Goal: Task Accomplishment & Management: Use online tool/utility

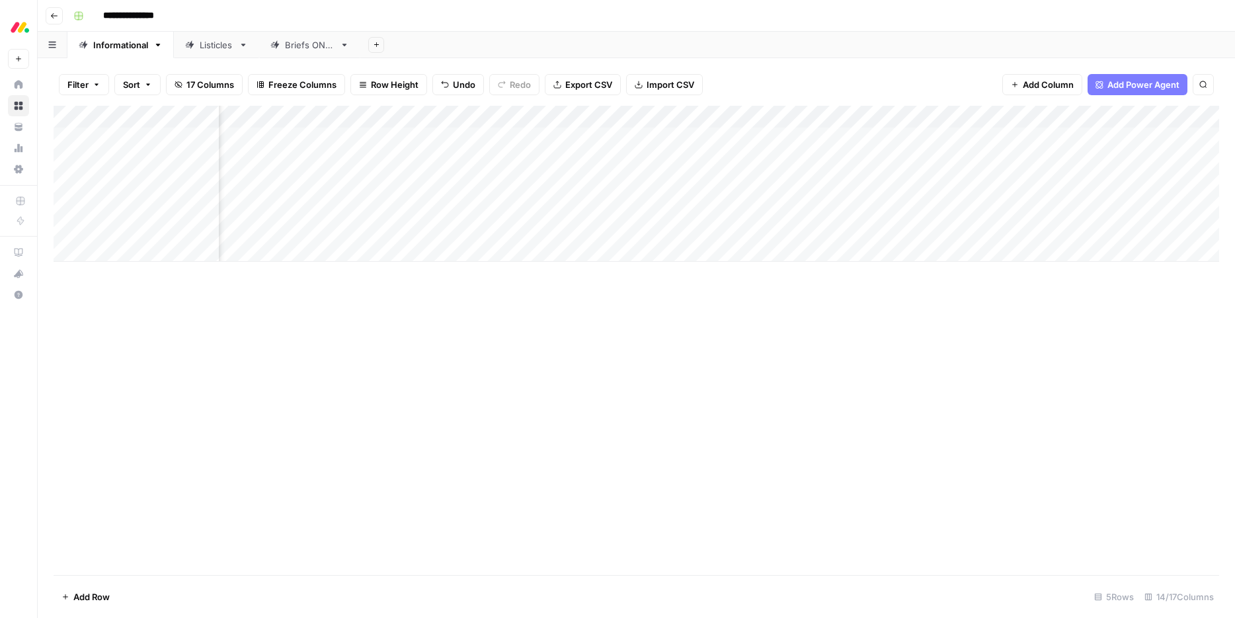
scroll to position [0, 306]
click at [999, 184] on div "Add Column" at bounding box center [636, 184] width 1165 height 156
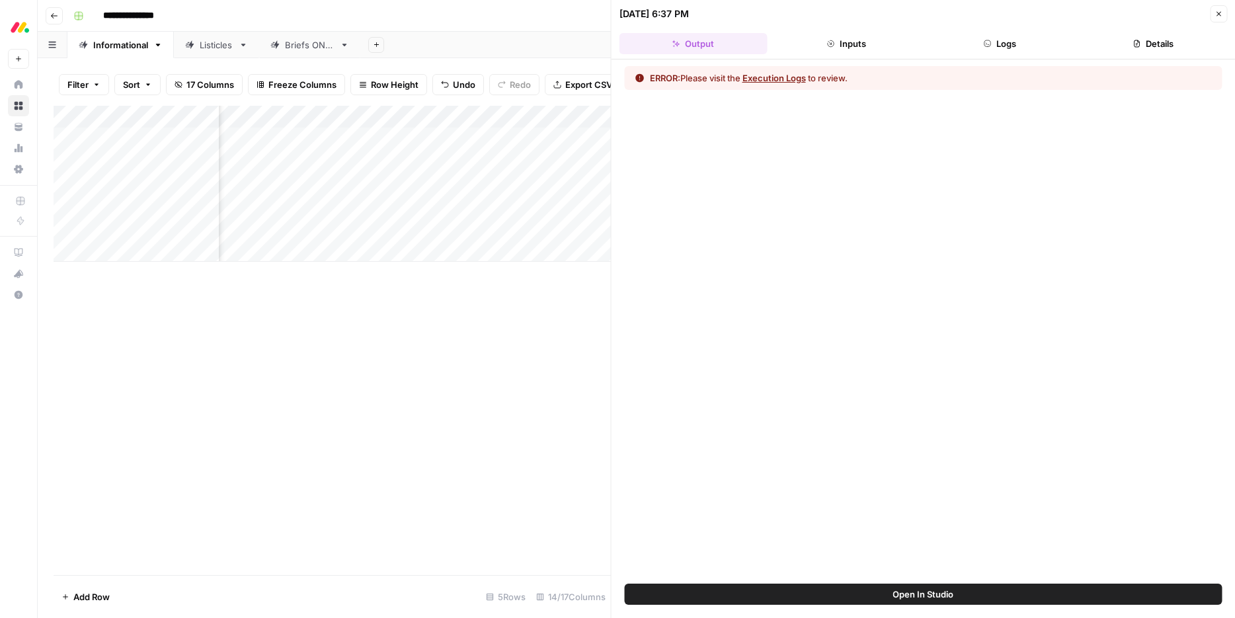
click at [765, 78] on button "Execution Logs" at bounding box center [773, 77] width 63 height 13
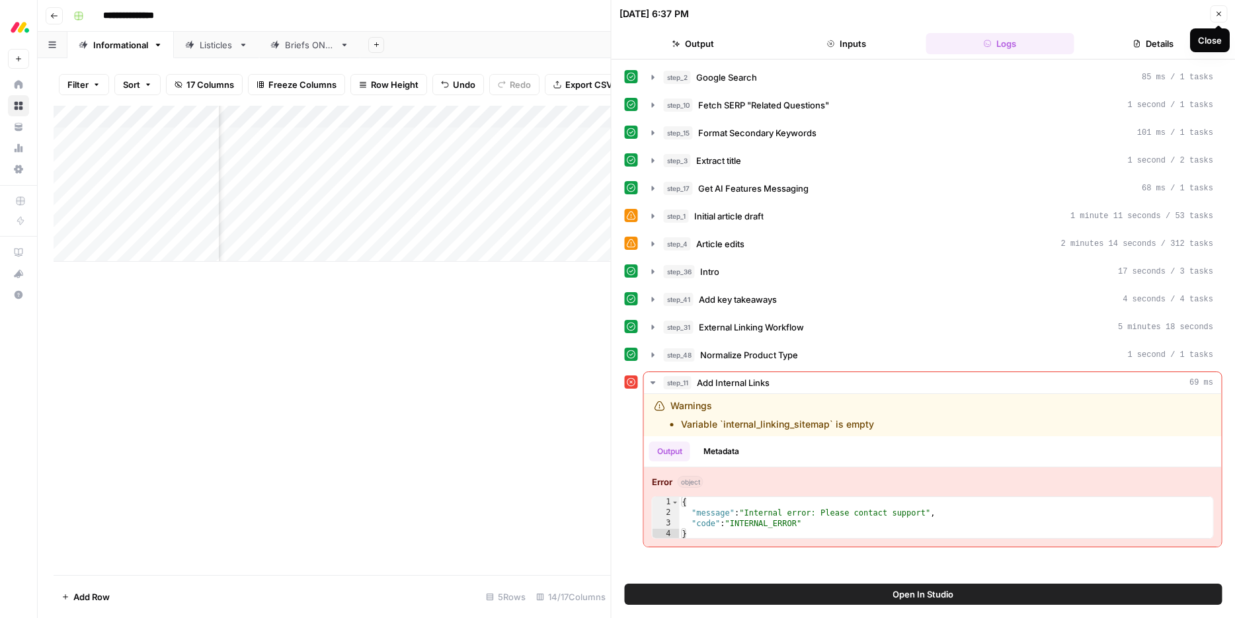
click at [999, 14] on icon "button" at bounding box center [1218, 14] width 8 height 8
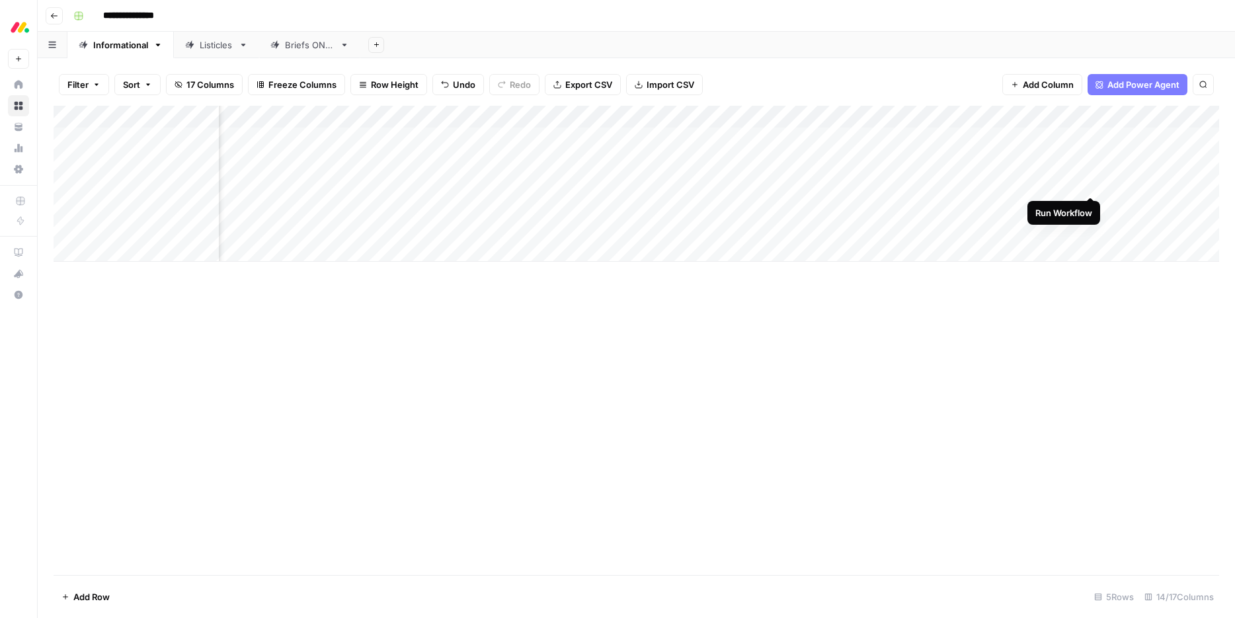
click at [999, 183] on div "Add Column" at bounding box center [636, 184] width 1165 height 156
click at [999, 208] on div "Add Column" at bounding box center [636, 184] width 1165 height 156
click at [999, 231] on div "Add Column" at bounding box center [636, 184] width 1165 height 156
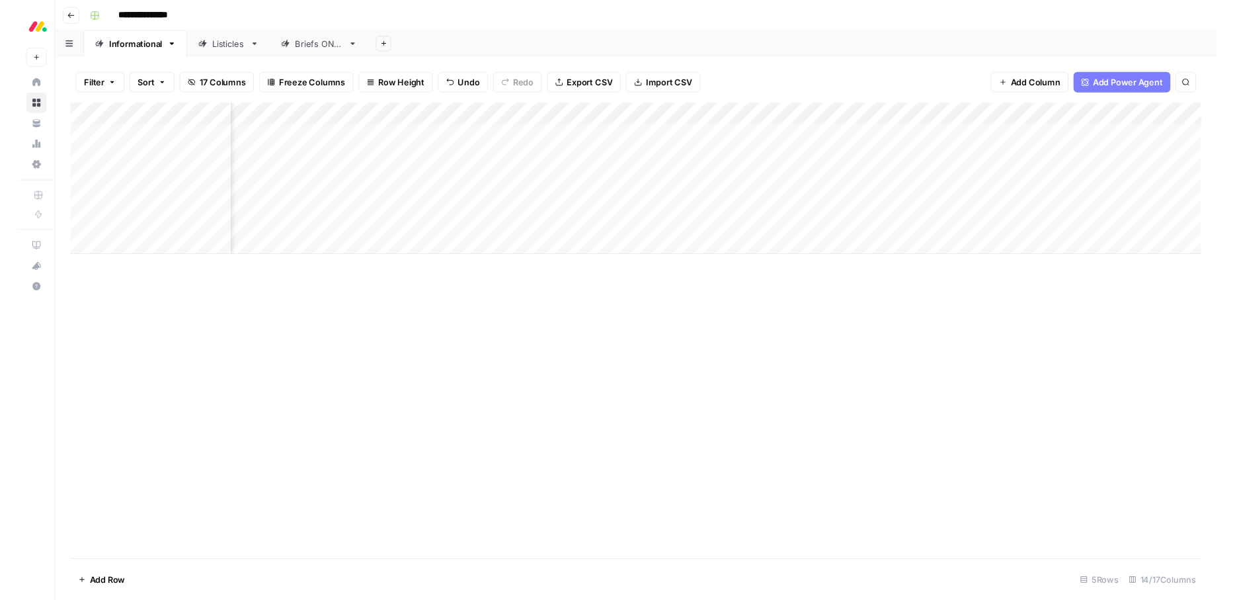
scroll to position [0, 412]
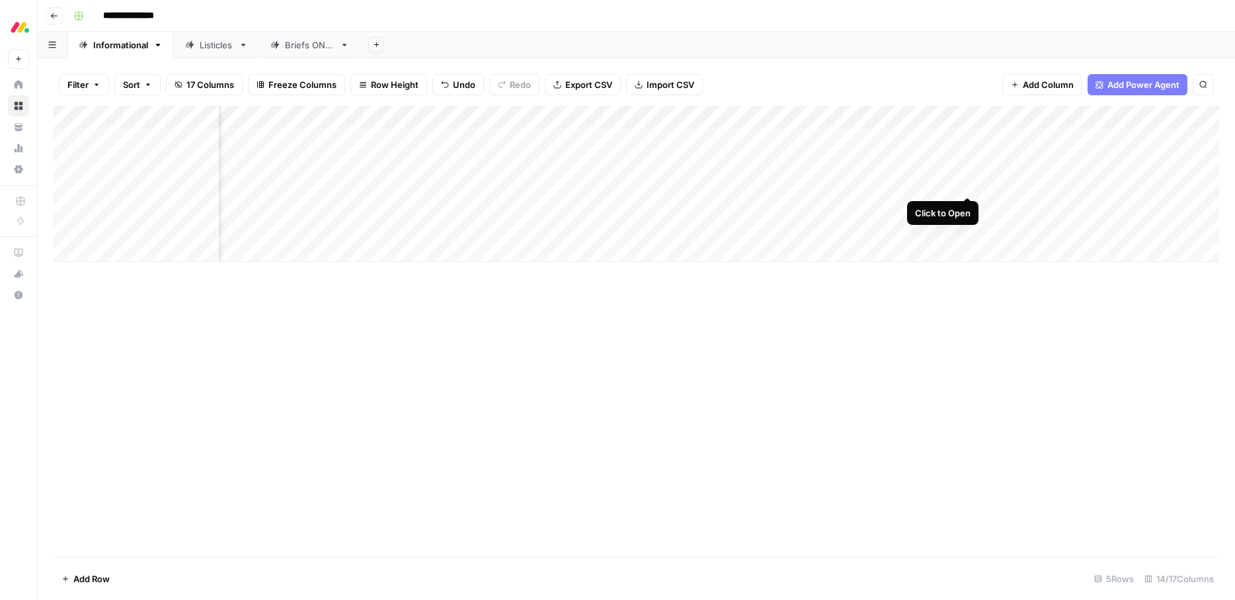
click at [966, 184] on div "Add Column" at bounding box center [636, 184] width 1165 height 156
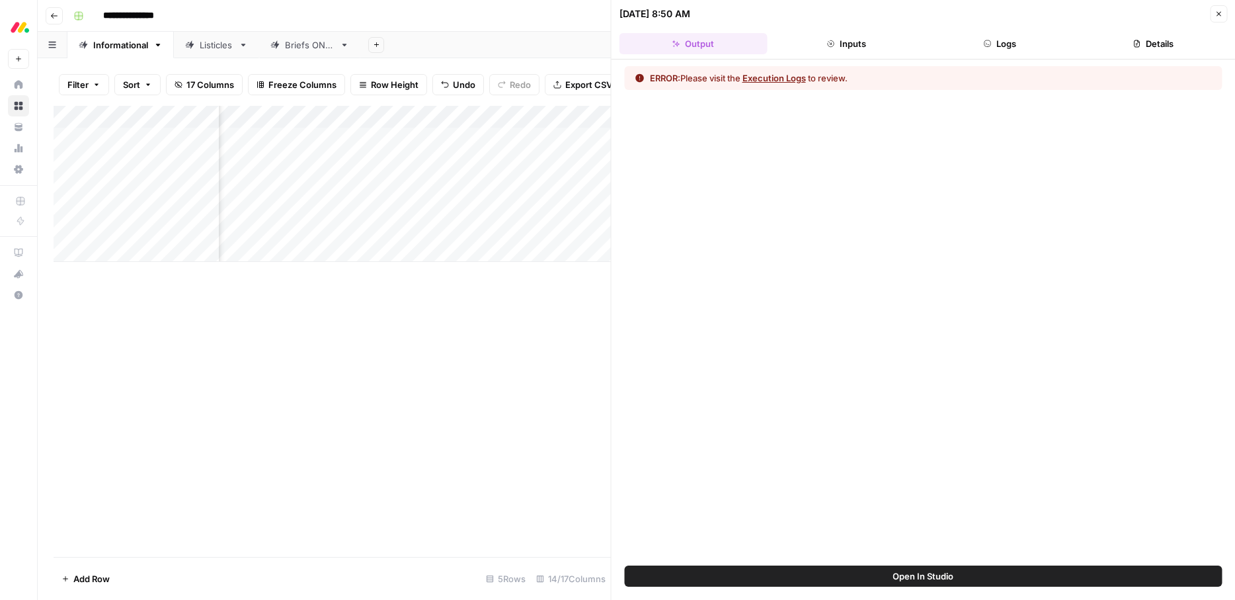
click at [768, 79] on button "Execution Logs" at bounding box center [773, 77] width 63 height 13
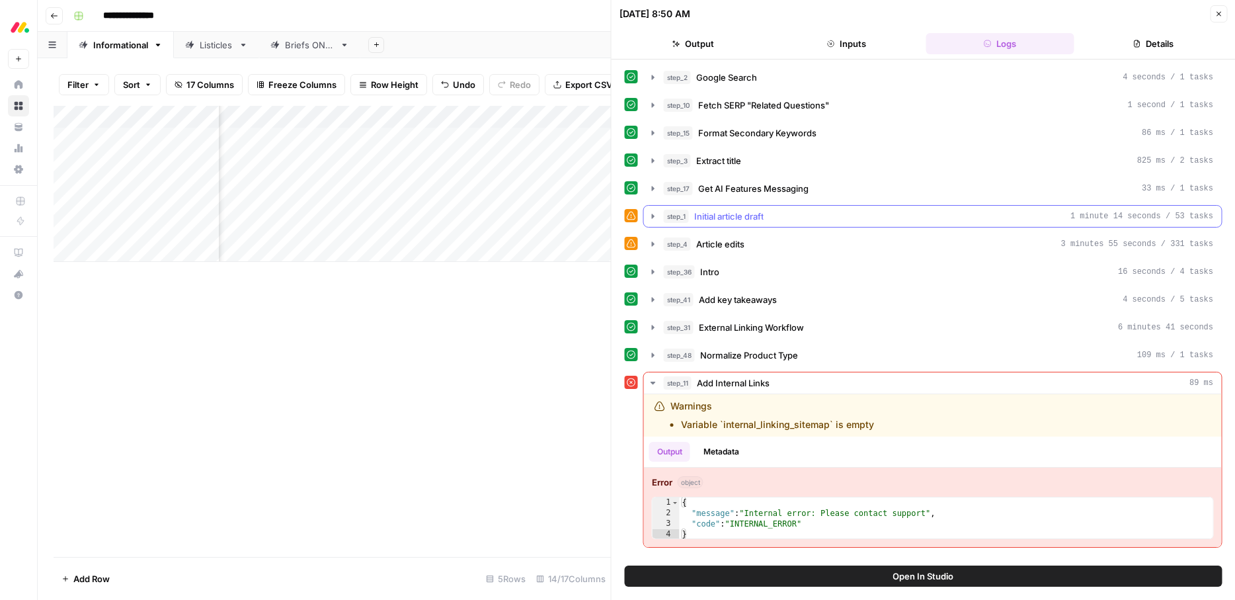
click at [792, 219] on div "step_1 Initial article draft 1 minute 14 seconds / 53 tasks" at bounding box center [939, 216] width 550 height 13
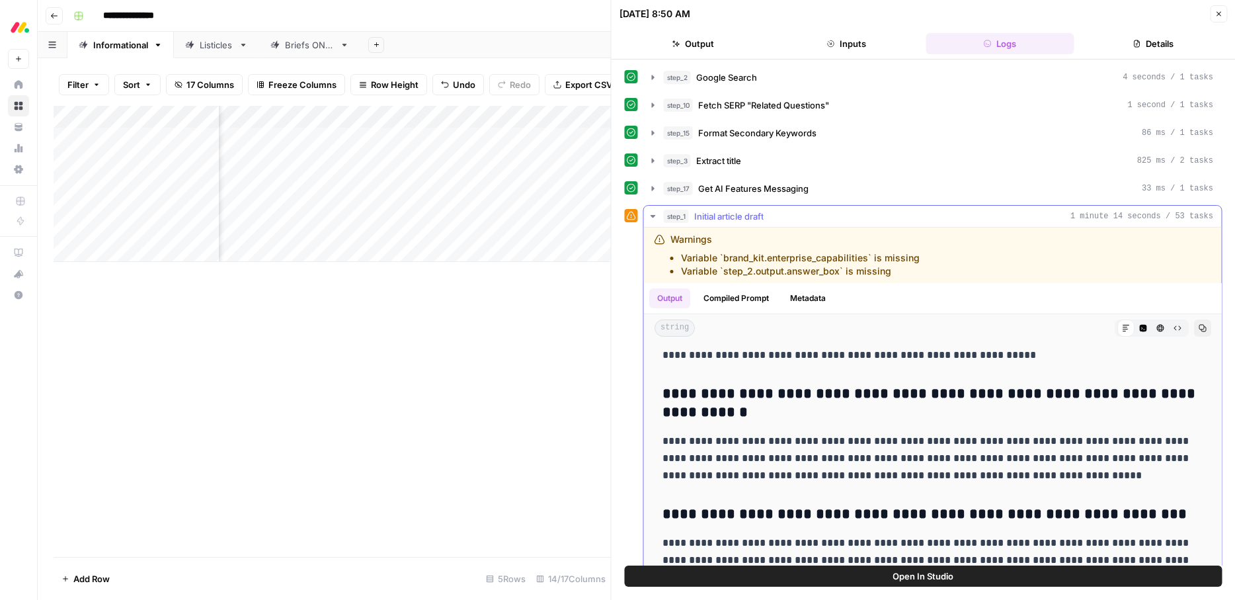
click at [726, 263] on li "Variable `brand_kit.enterprise_capabilities` is missing" at bounding box center [800, 257] width 239 height 13
click at [730, 293] on button "Compiled Prompt" at bounding box center [735, 298] width 81 height 20
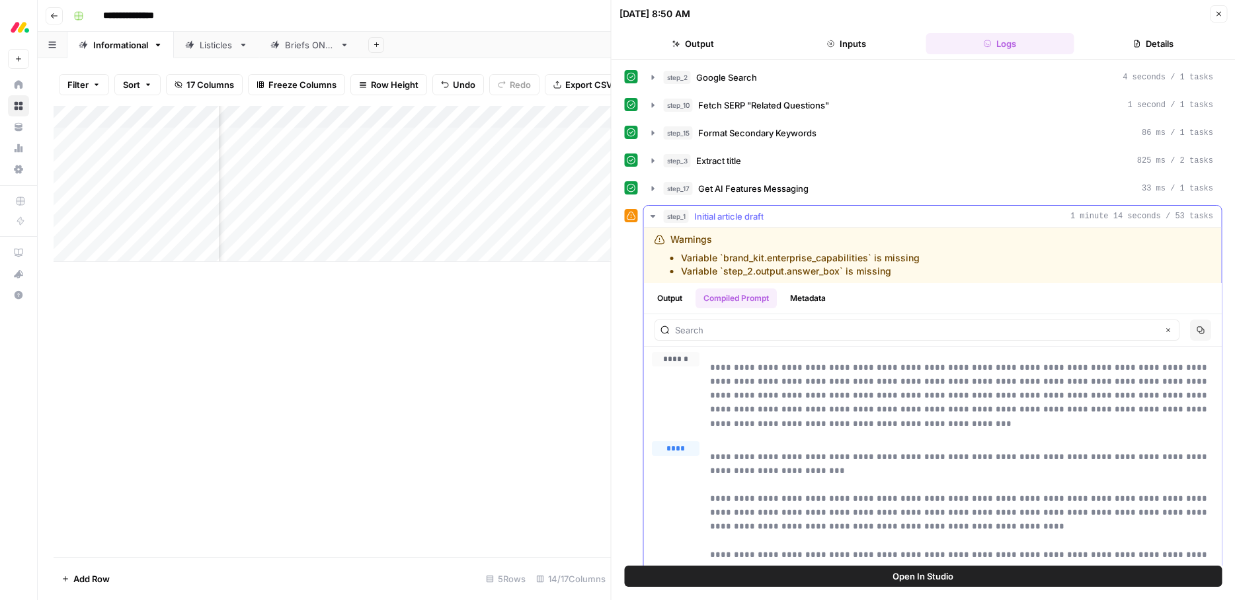
click at [665, 297] on button "Output" at bounding box center [669, 298] width 41 height 20
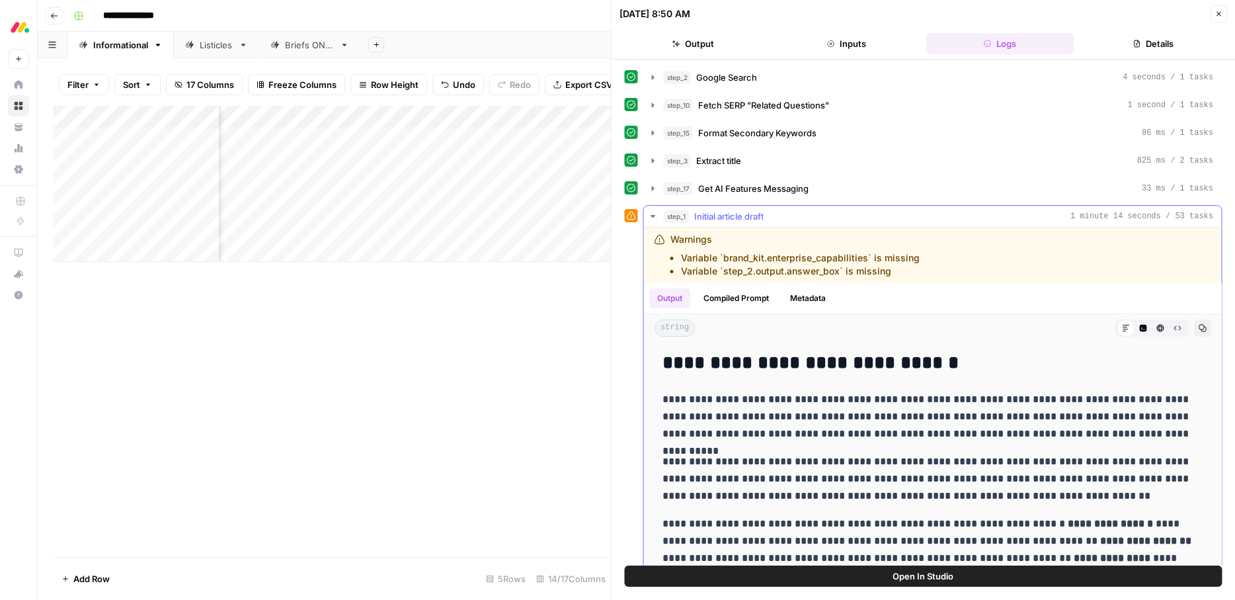
click at [822, 221] on div "step_1 Initial article draft 1 minute 14 seconds / 53 tasks" at bounding box center [939, 216] width 550 height 13
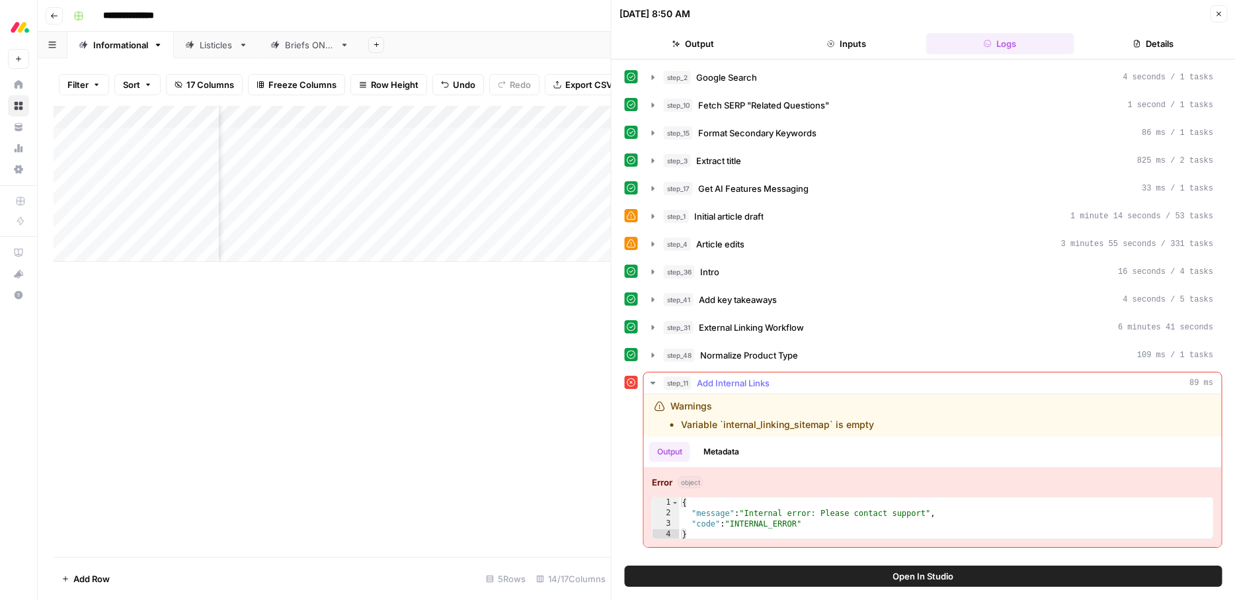
click at [791, 387] on div "step_11 Add Internal Links 89 ms" at bounding box center [939, 382] width 550 height 13
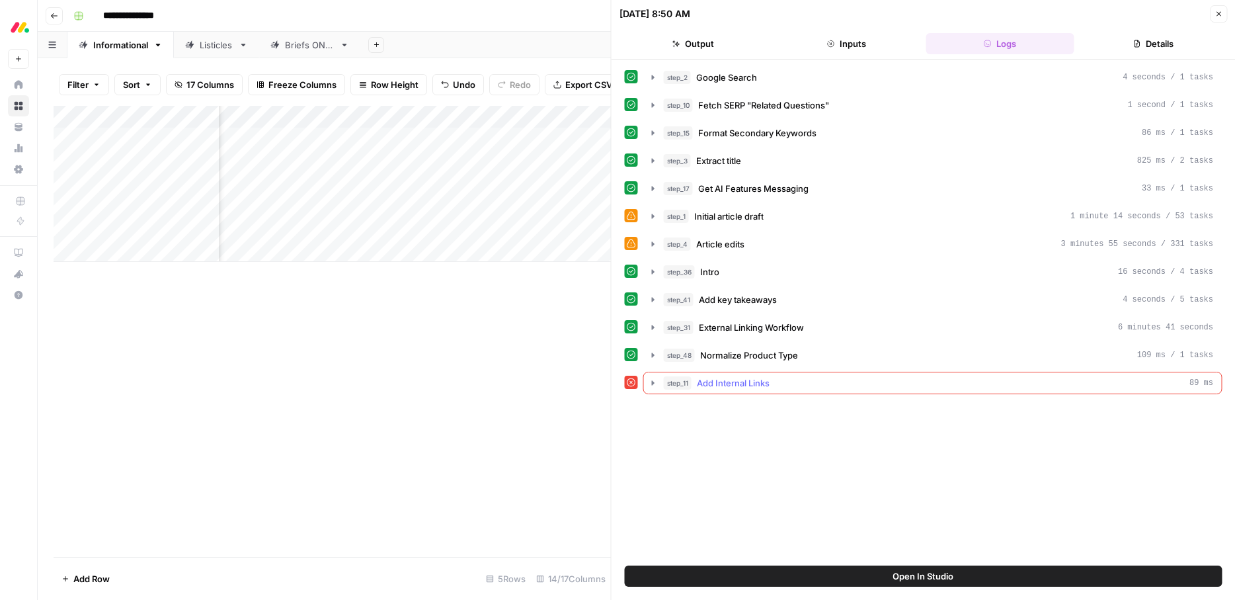
click at [791, 387] on div "step_11 Add Internal Links 89 ms" at bounding box center [939, 382] width 550 height 13
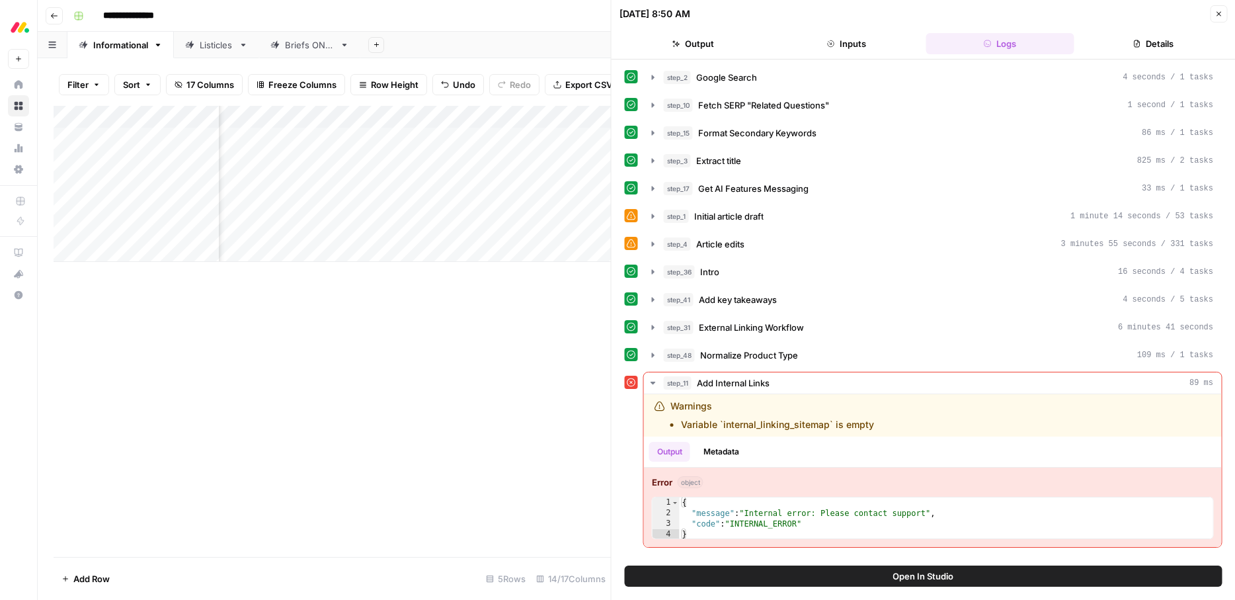
click at [743, 520] on button "Open In Studio" at bounding box center [924, 575] width 598 height 21
click at [999, 14] on span "Close" at bounding box center [1222, 14] width 1 height 1
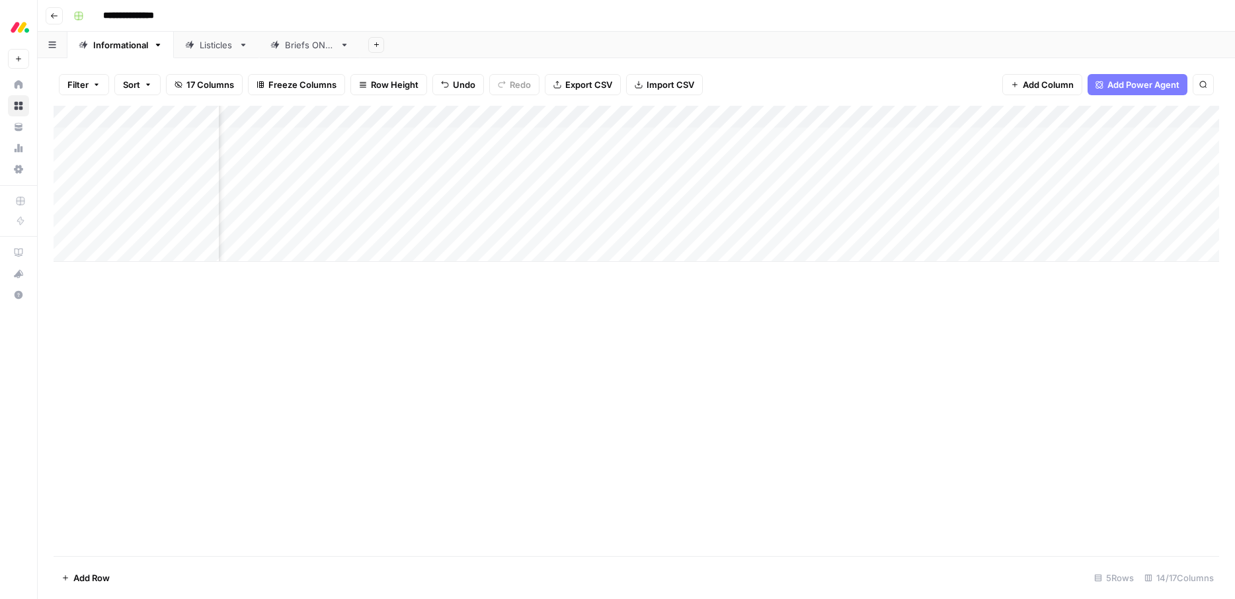
scroll to position [0, 467]
click at [873, 185] on div "Add Column" at bounding box center [636, 184] width 1165 height 156
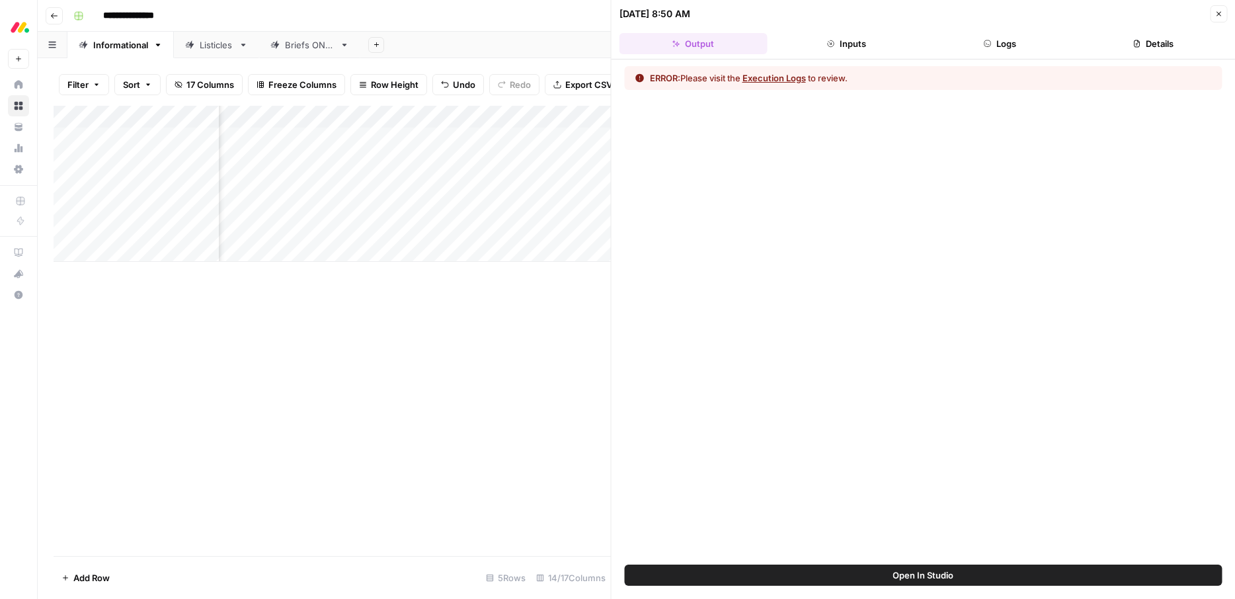
click at [769, 80] on button "Execution Logs" at bounding box center [773, 77] width 63 height 13
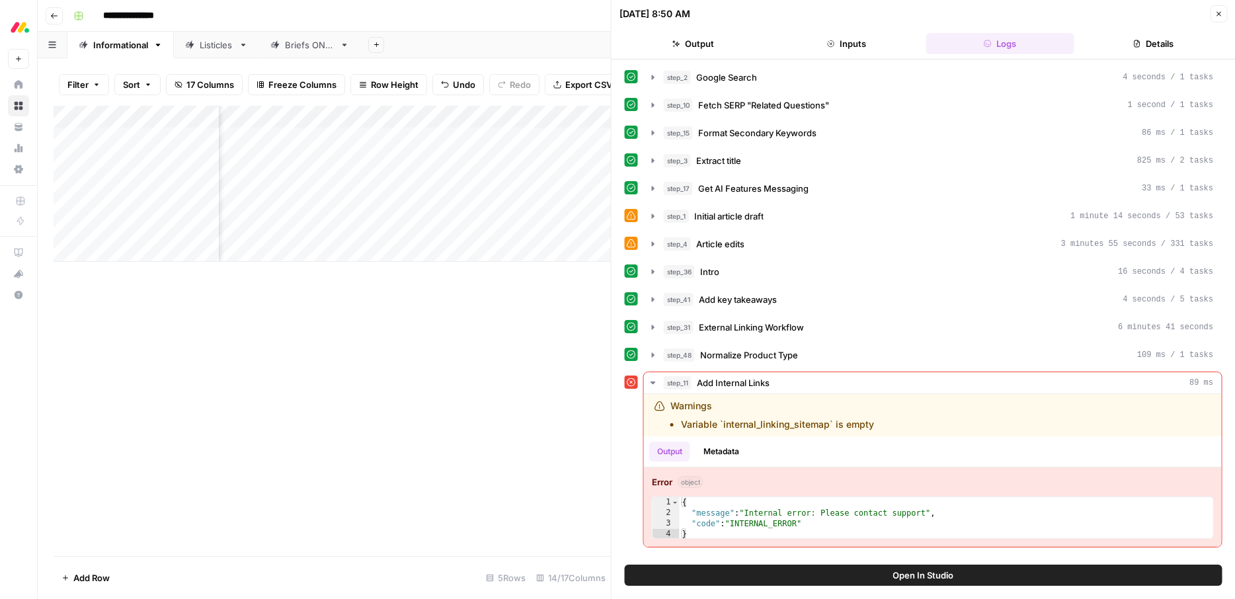
click at [999, 15] on icon "button" at bounding box center [1218, 14] width 8 height 8
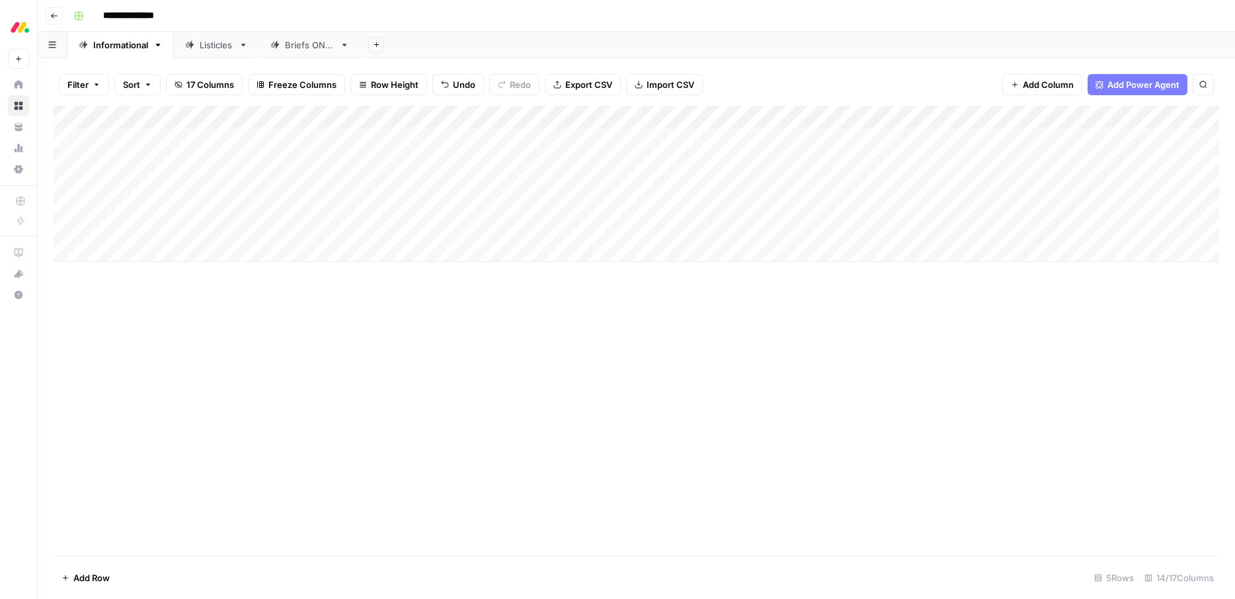
click at [446, 117] on div "Add Column" at bounding box center [636, 184] width 1165 height 156
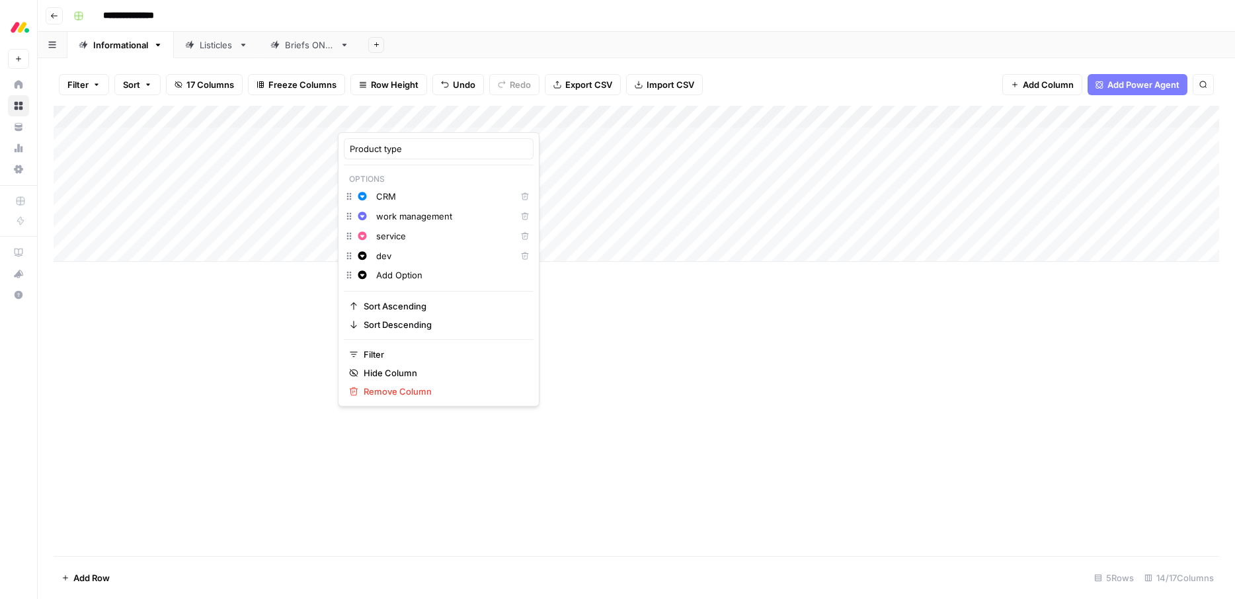
click at [264, 334] on div "Add Column" at bounding box center [636, 331] width 1165 height 450
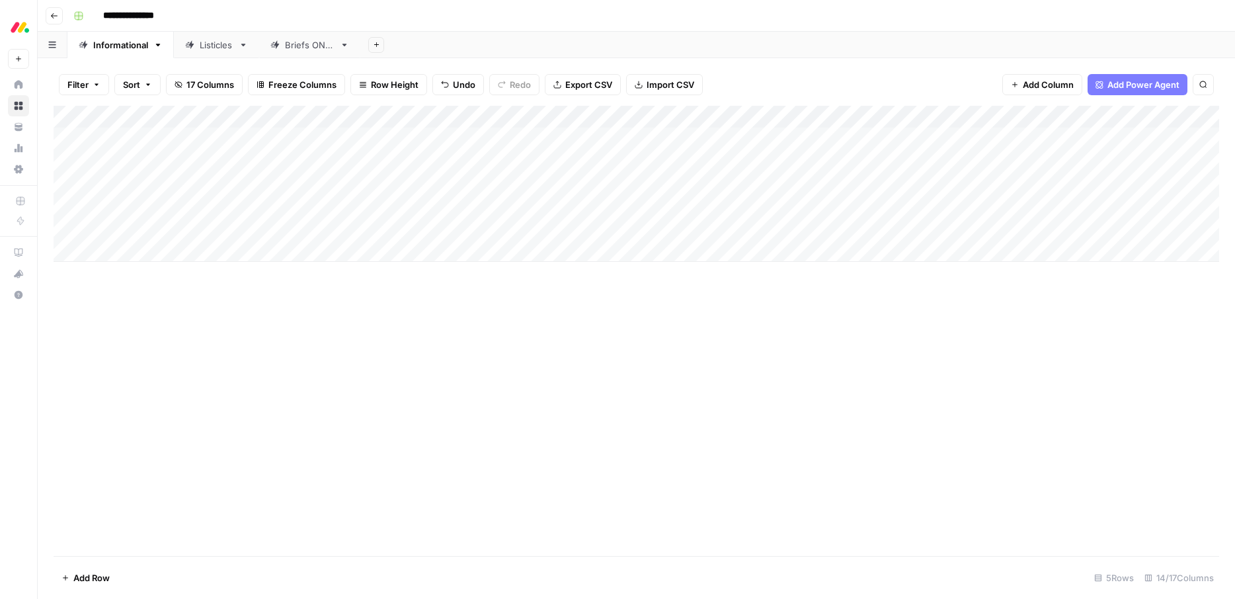
click at [272, 402] on div "Add Column" at bounding box center [636, 331] width 1165 height 450
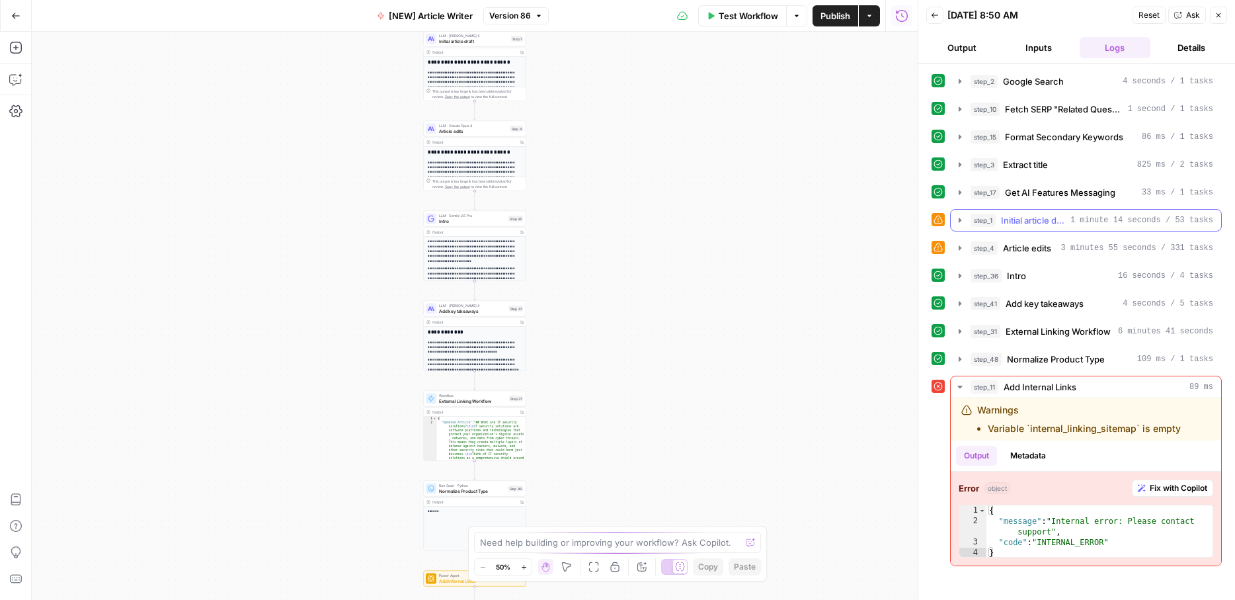
click at [1060, 217] on span "Initial article draft" at bounding box center [1033, 220] width 64 height 13
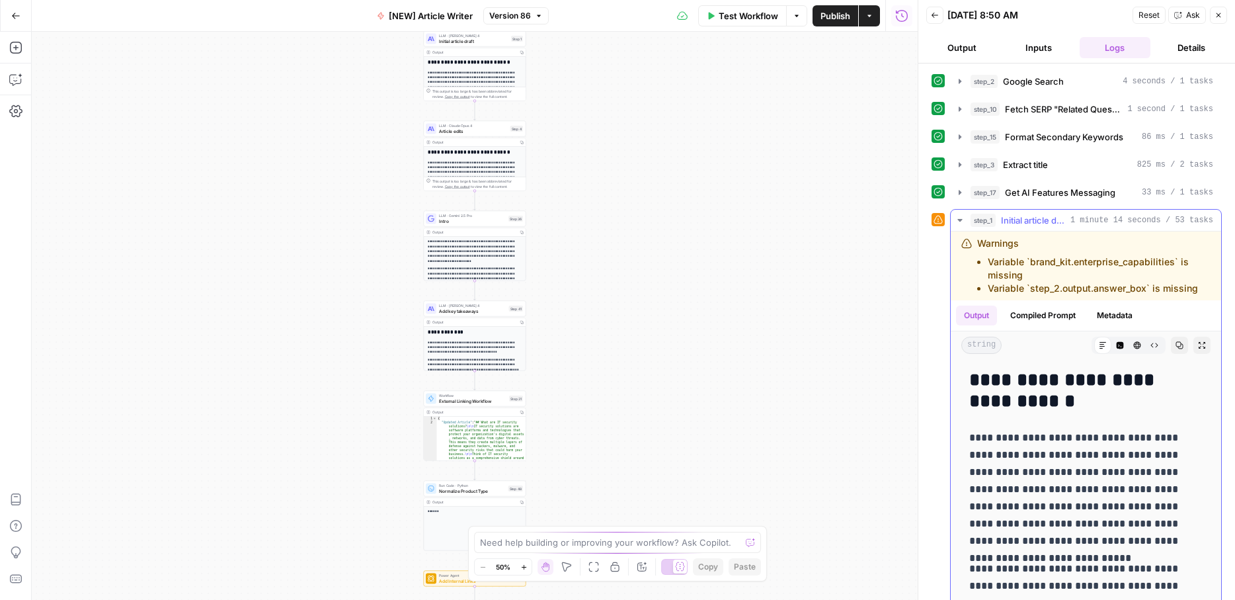
click at [1060, 217] on span "Initial article draft" at bounding box center [1033, 220] width 64 height 13
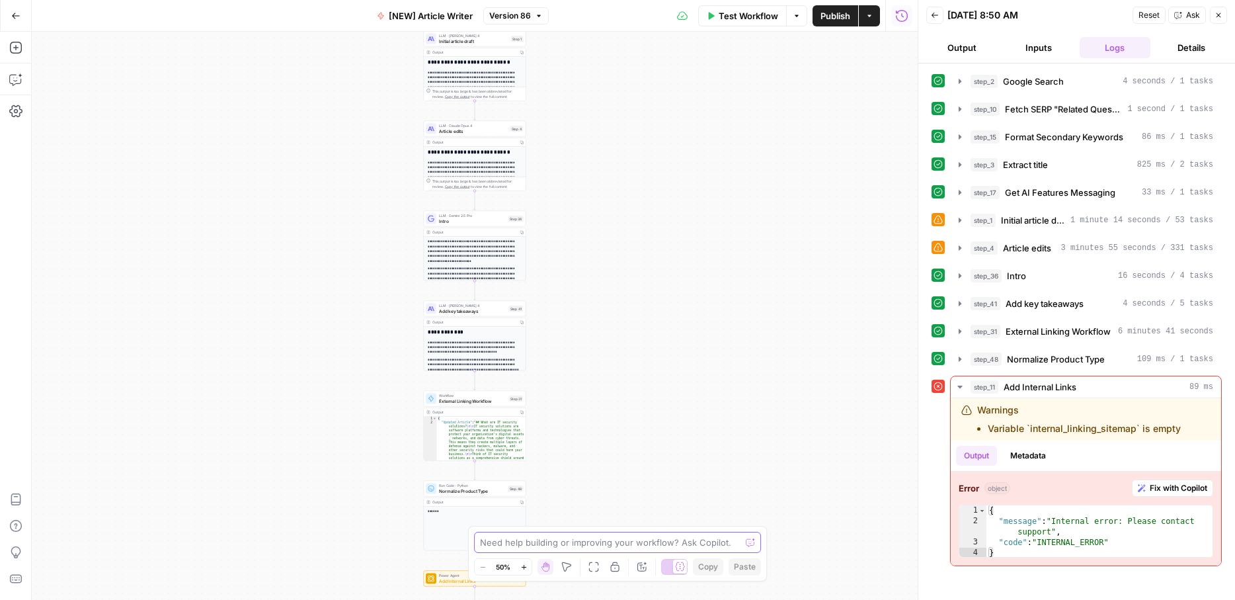
click at [529, 545] on textarea at bounding box center [610, 541] width 260 height 13
type textarea "can you fix the errors in step 1, step 4 and step 11?"
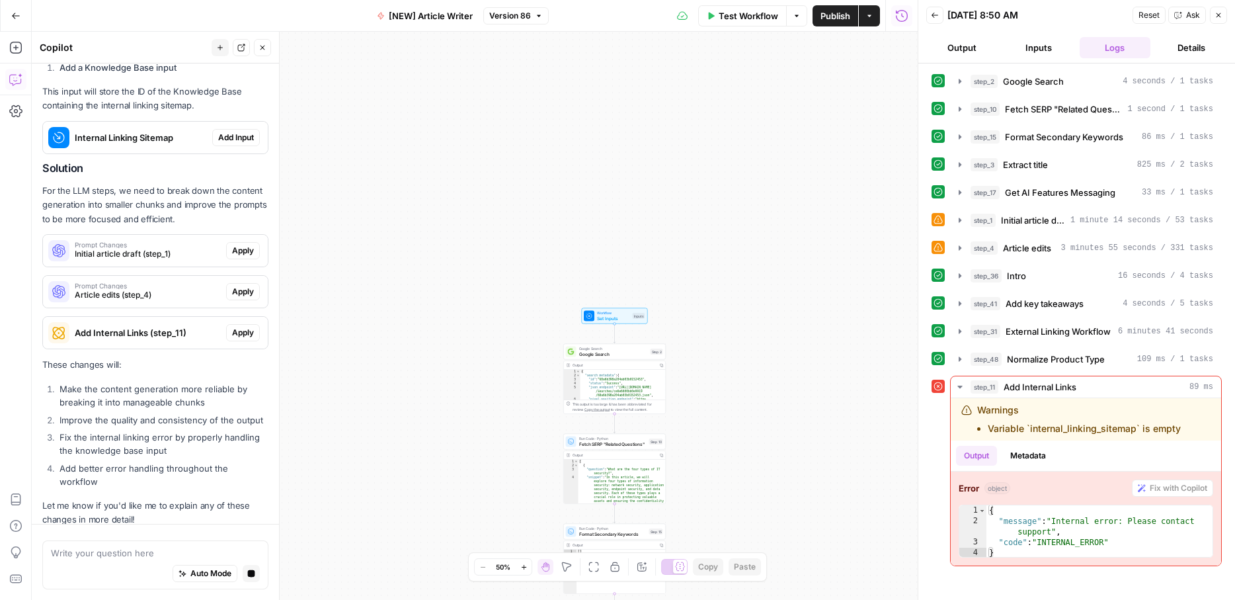
scroll to position [437, 0]
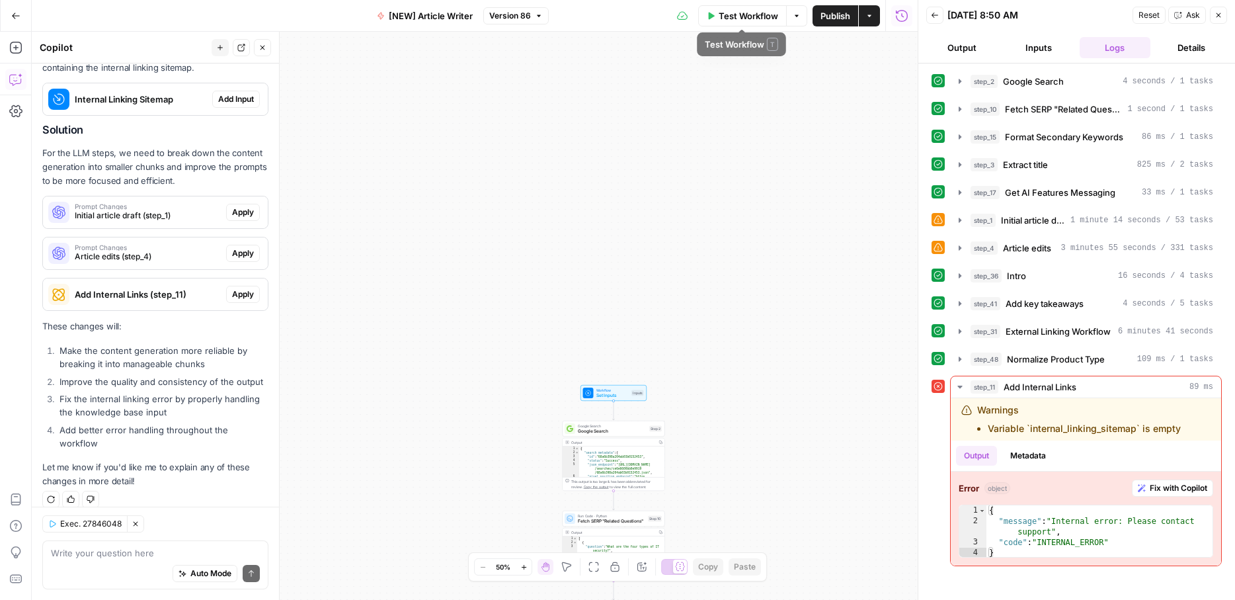
click at [734, 15] on span "Test Workflow" at bounding box center [748, 15] width 59 height 13
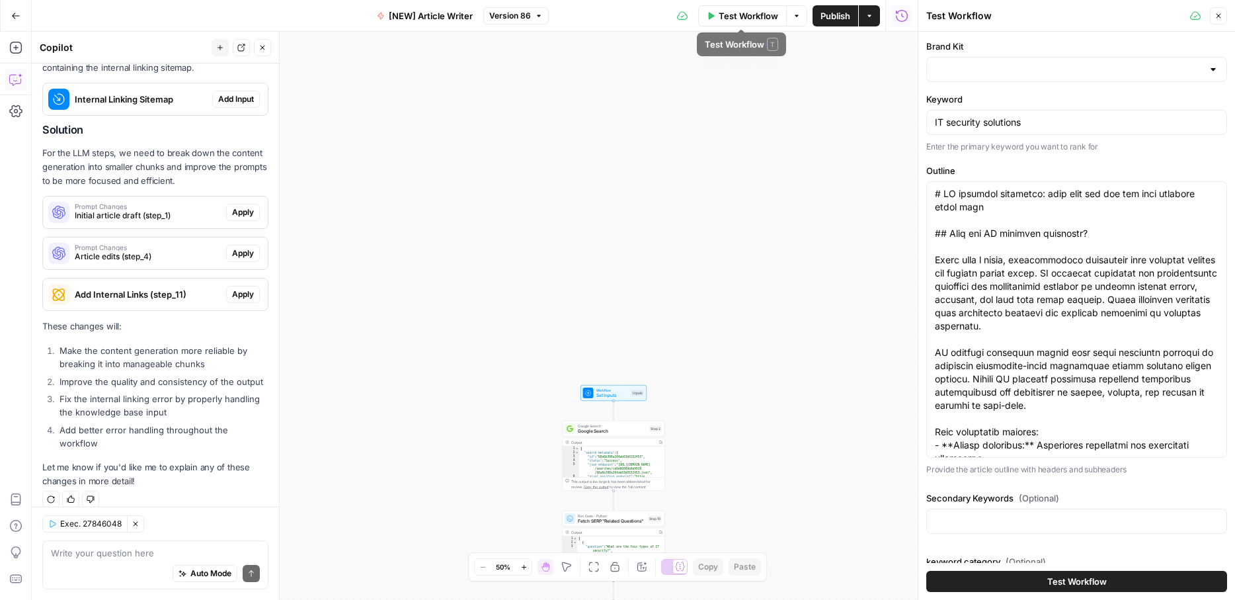
type input "[DATE] Service"
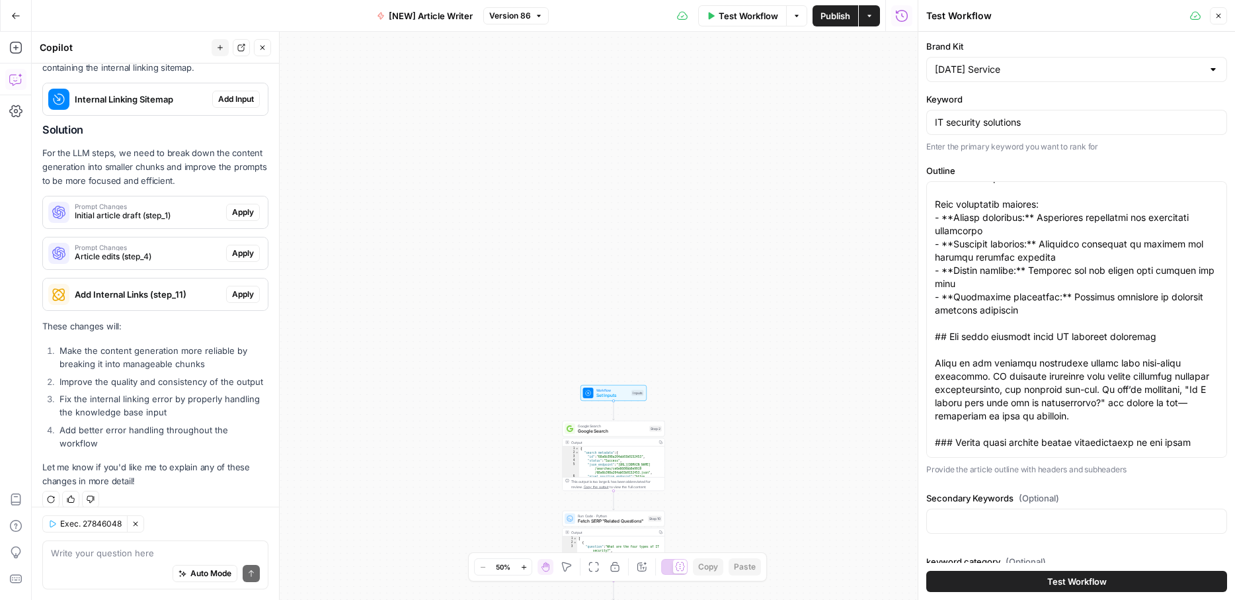
scroll to position [175, 0]
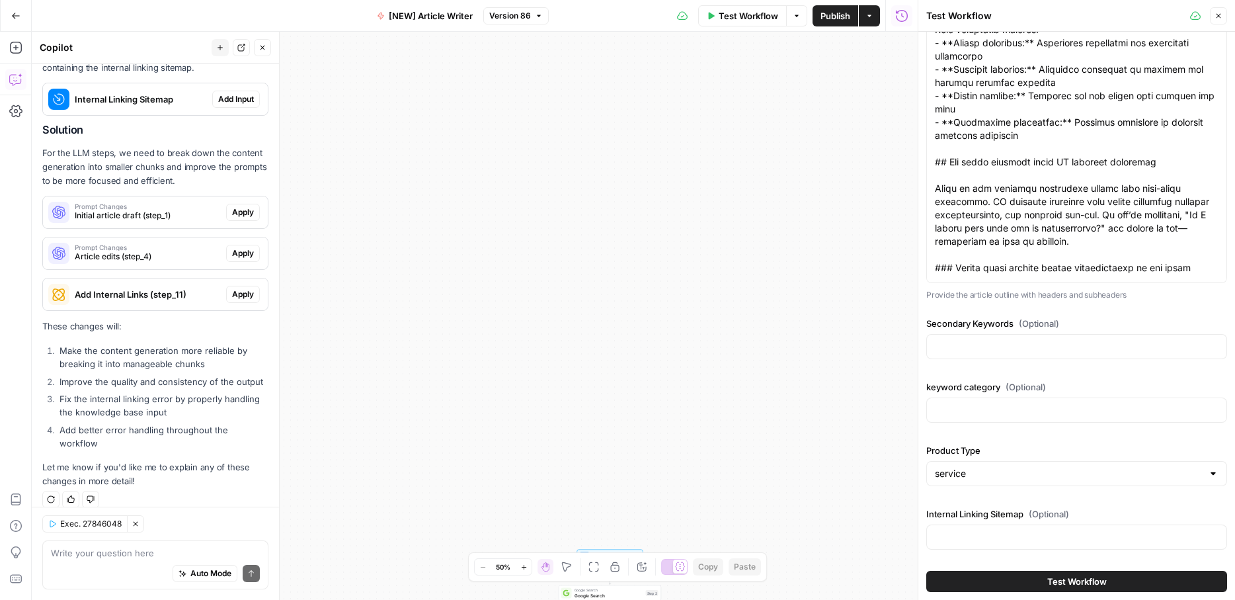
click at [747, 22] on button "Test Workflow" at bounding box center [742, 15] width 89 height 21
click at [793, 19] on icon "button" at bounding box center [797, 16] width 8 height 8
click at [740, 48] on span "Run Test" at bounding box center [759, 46] width 58 height 13
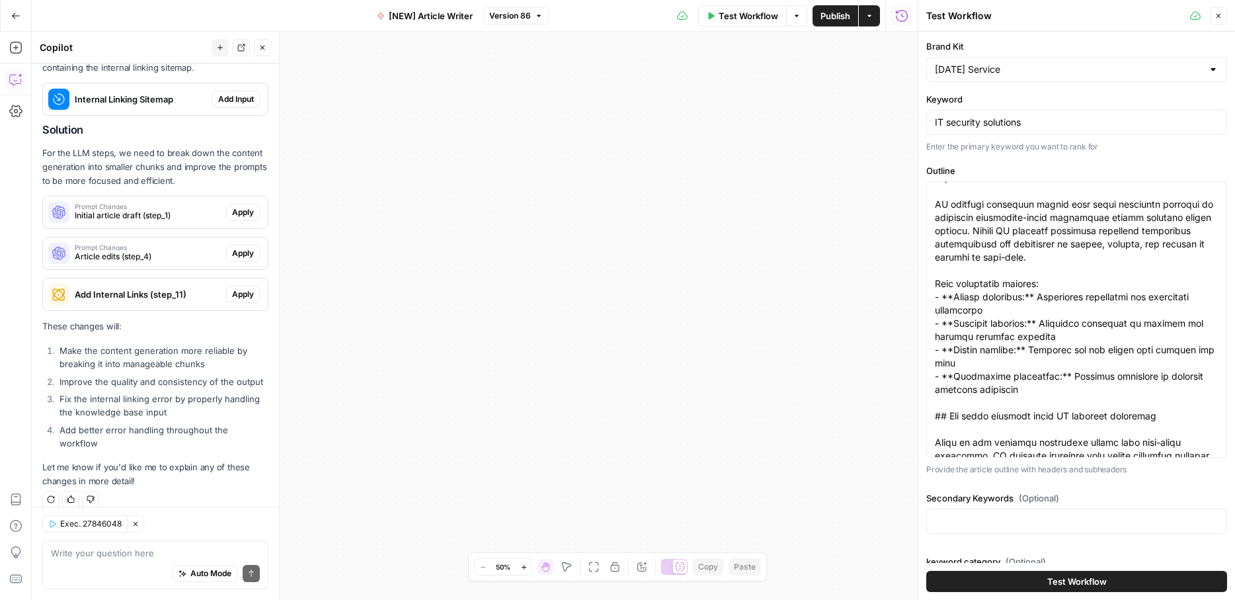
scroll to position [0, 0]
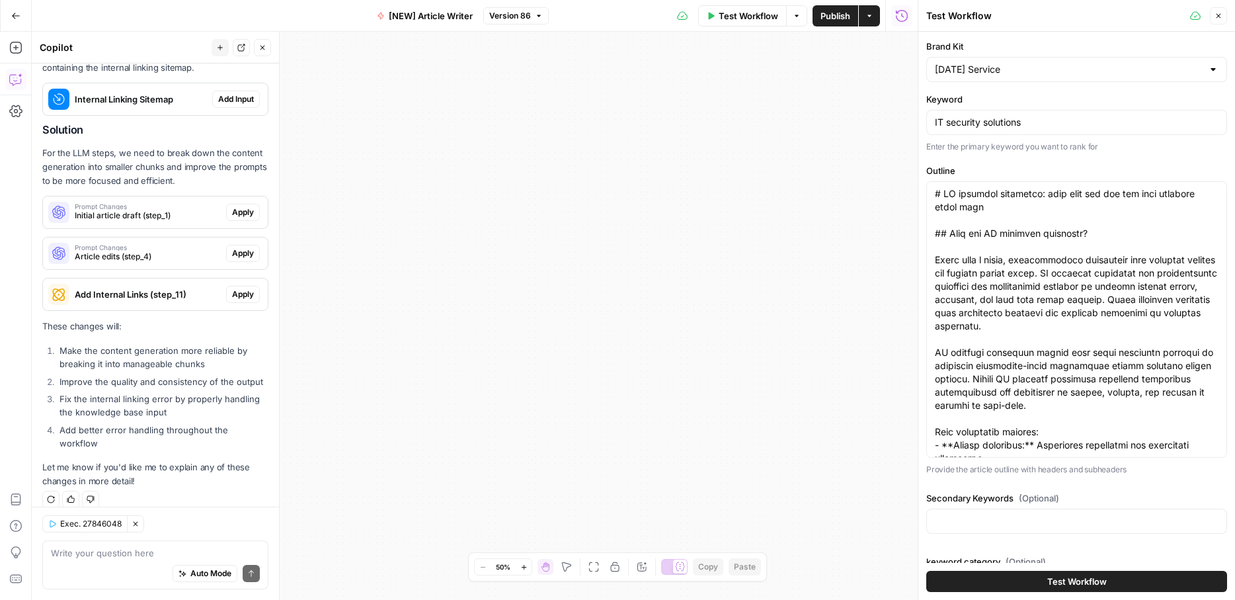
click at [1066, 583] on span "Test Workflow" at bounding box center [1076, 580] width 59 height 13
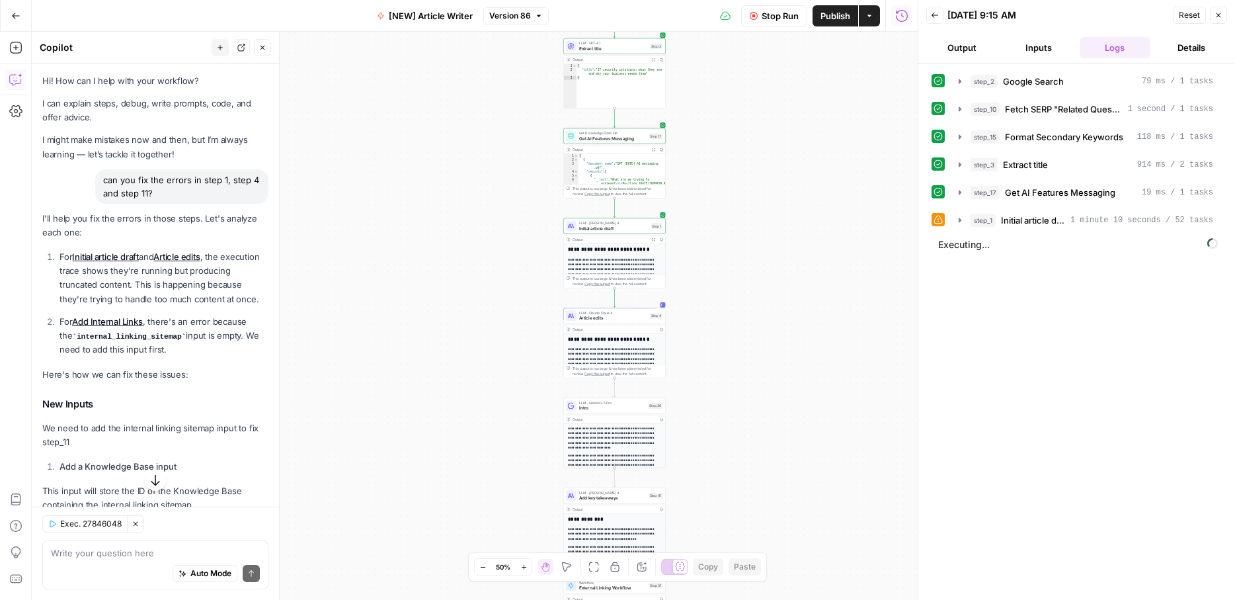
click at [786, 17] on span "Stop Run" at bounding box center [779, 15] width 37 height 13
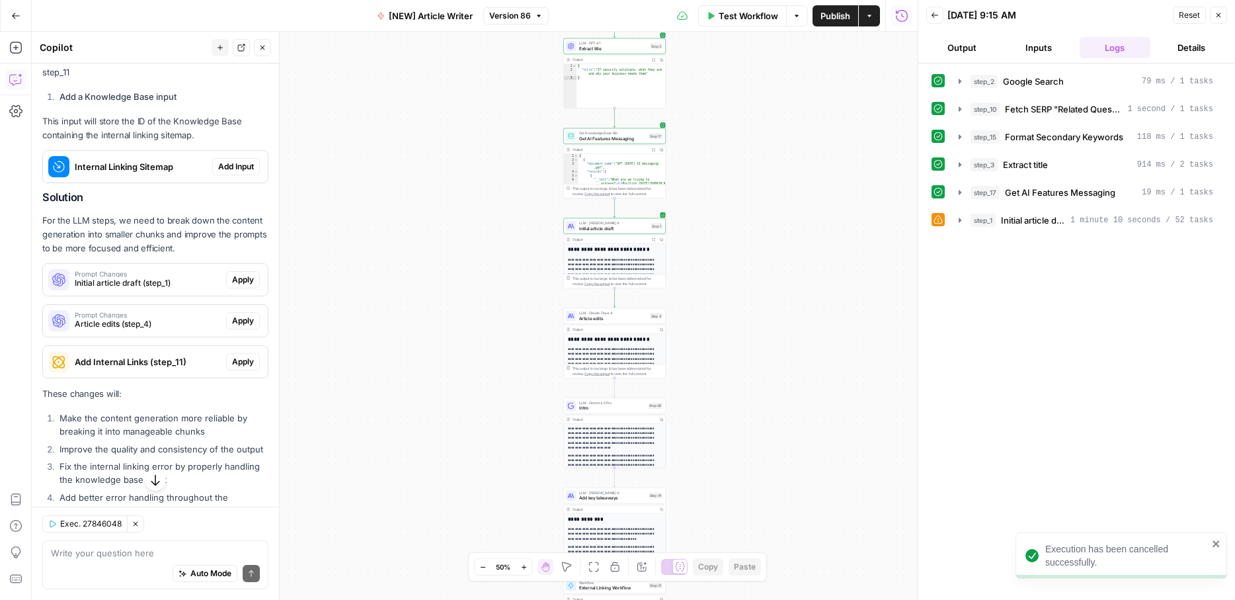
scroll to position [437, 0]
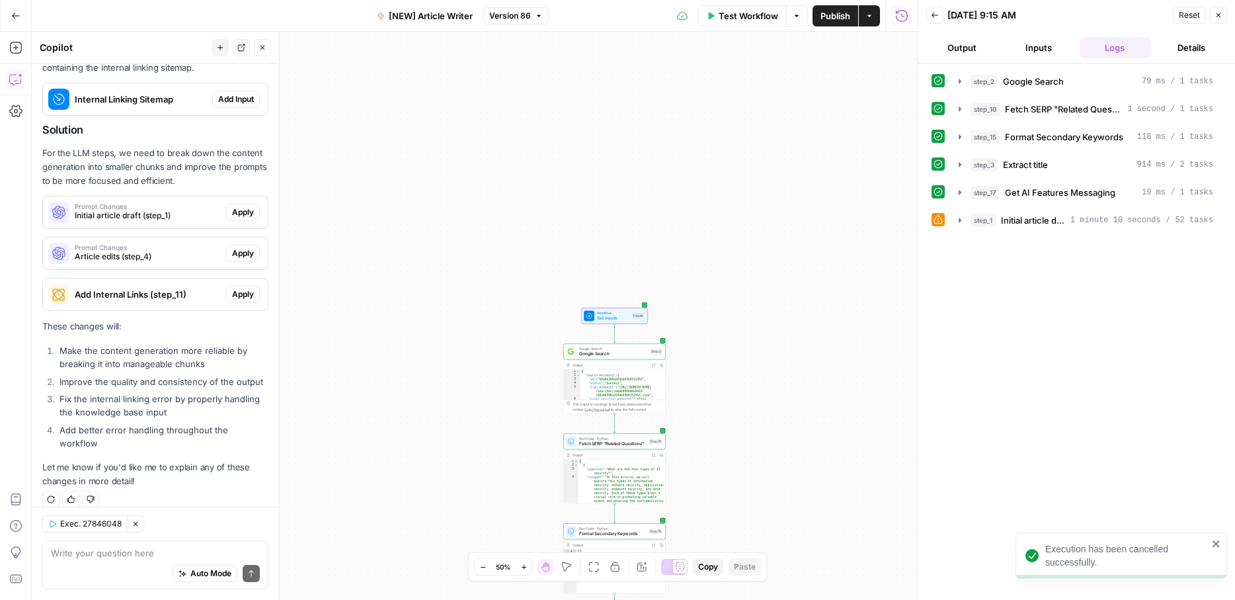
click at [238, 100] on span "Add Input" at bounding box center [236, 99] width 36 height 12
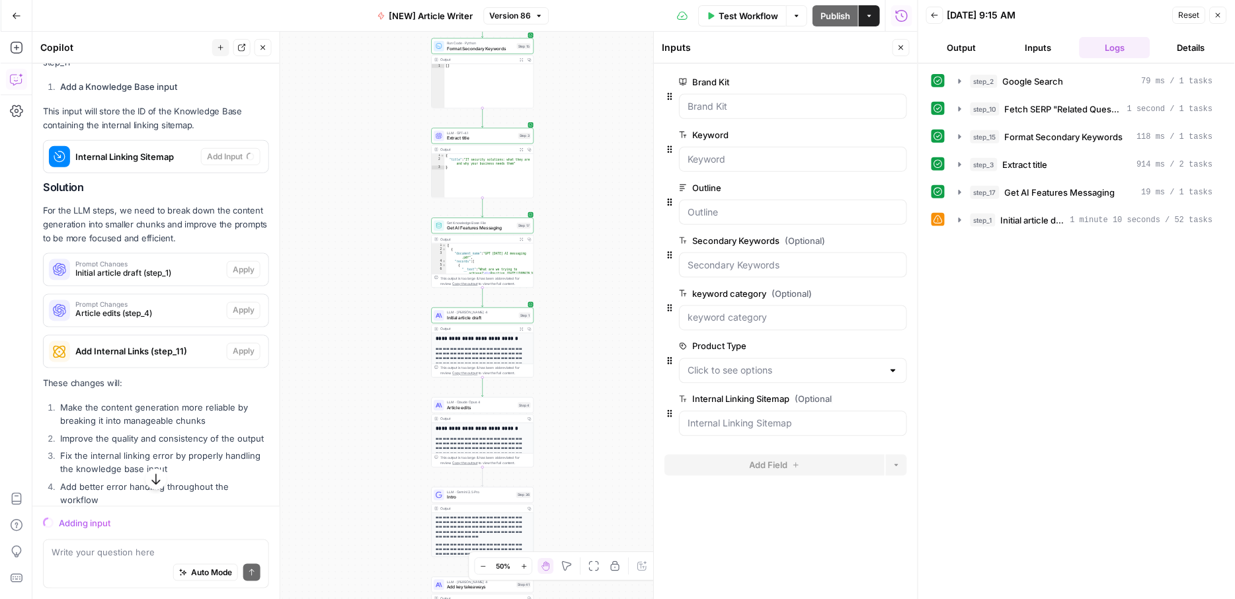
scroll to position [377, 0]
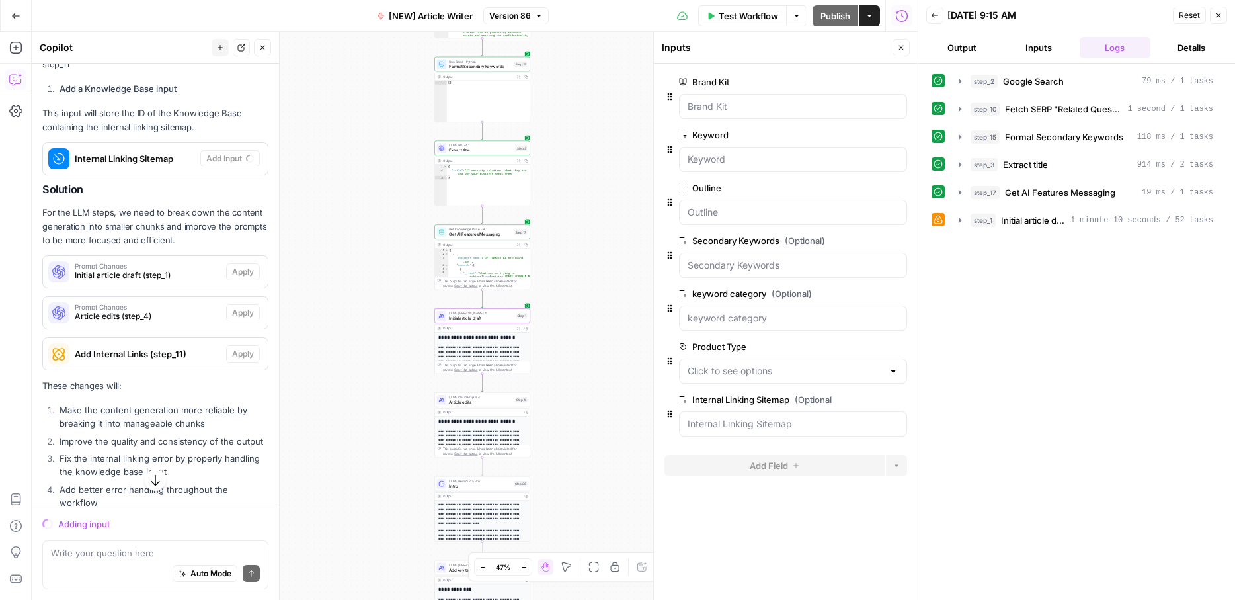
click at [138, 272] on span "Initial article draft (step_1)" at bounding box center [148, 275] width 146 height 12
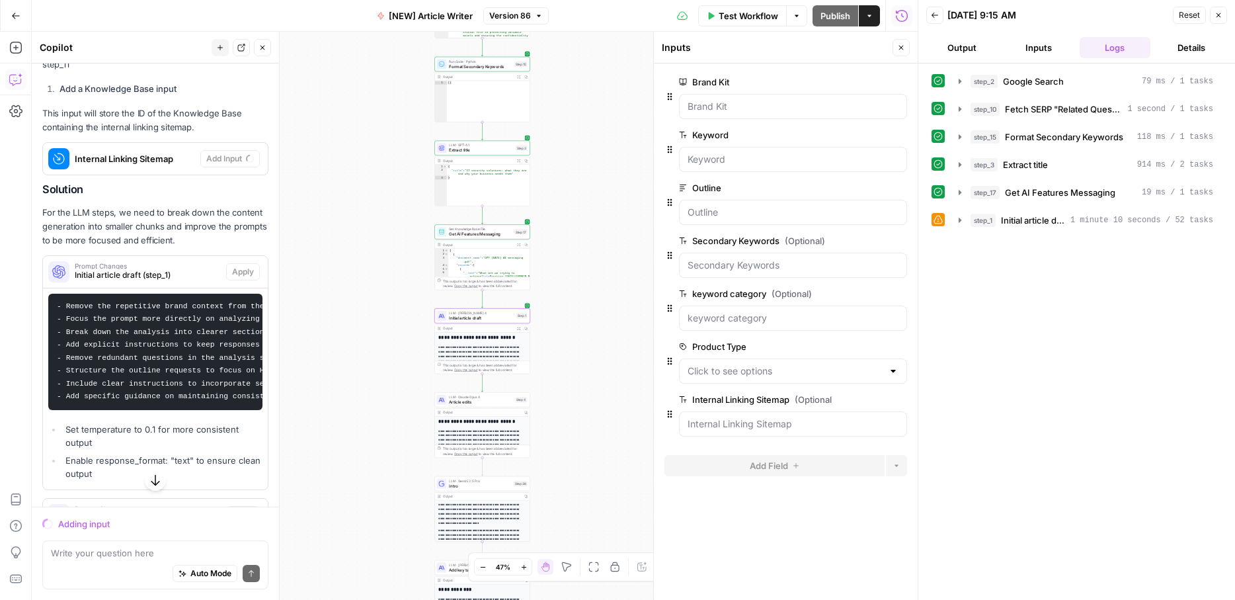
click at [139, 275] on span "Initial article draft (step_1)" at bounding box center [148, 275] width 146 height 12
